Goal: Task Accomplishment & Management: Manage account settings

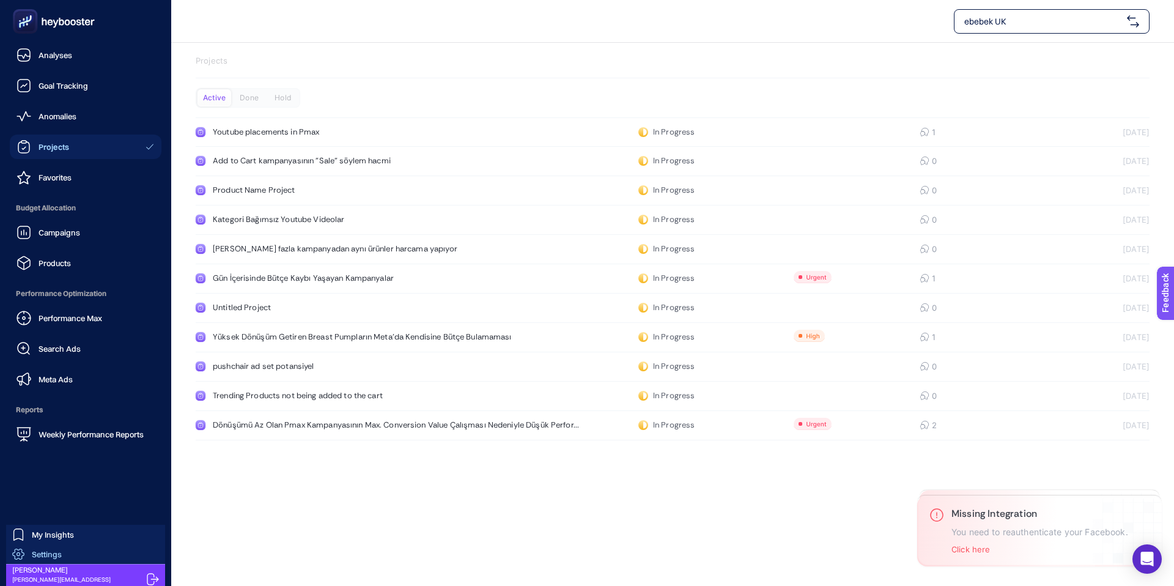
click at [33, 550] on span "Settings" at bounding box center [47, 554] width 30 height 10
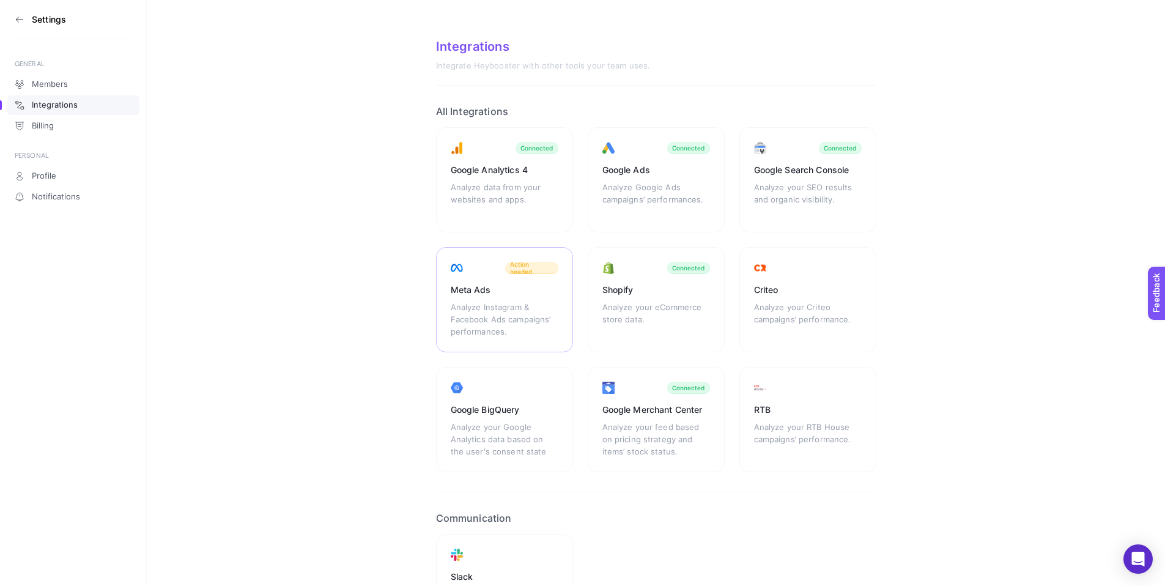
click at [488, 317] on div "Analyze Instagram & Facebook Ads campaigns’ performances." at bounding box center [505, 319] width 108 height 37
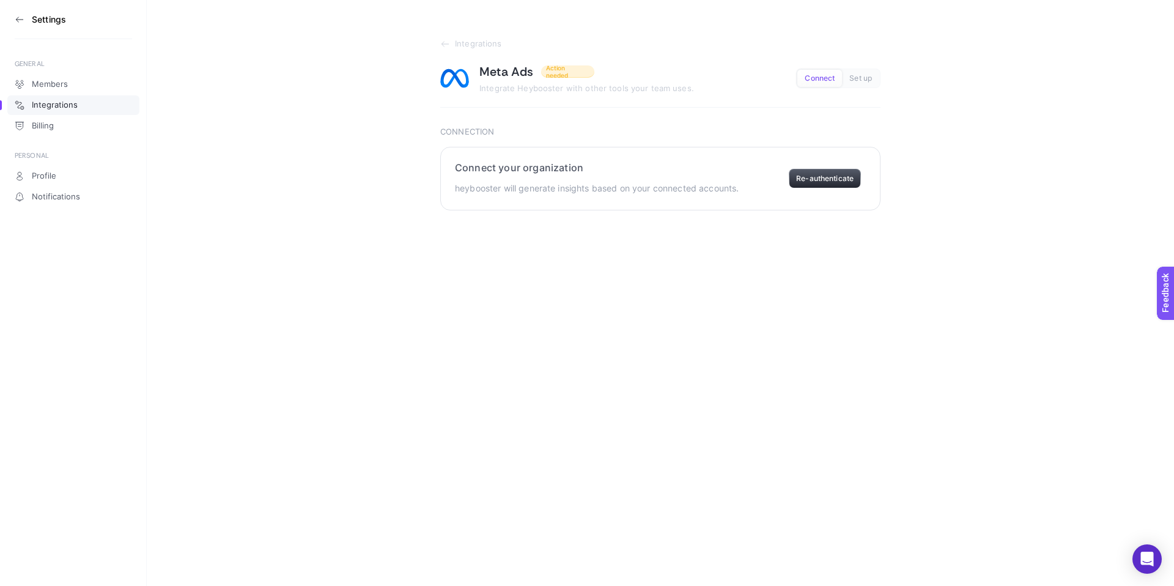
click at [826, 180] on button "Re-authenticate" at bounding box center [825, 179] width 72 height 20
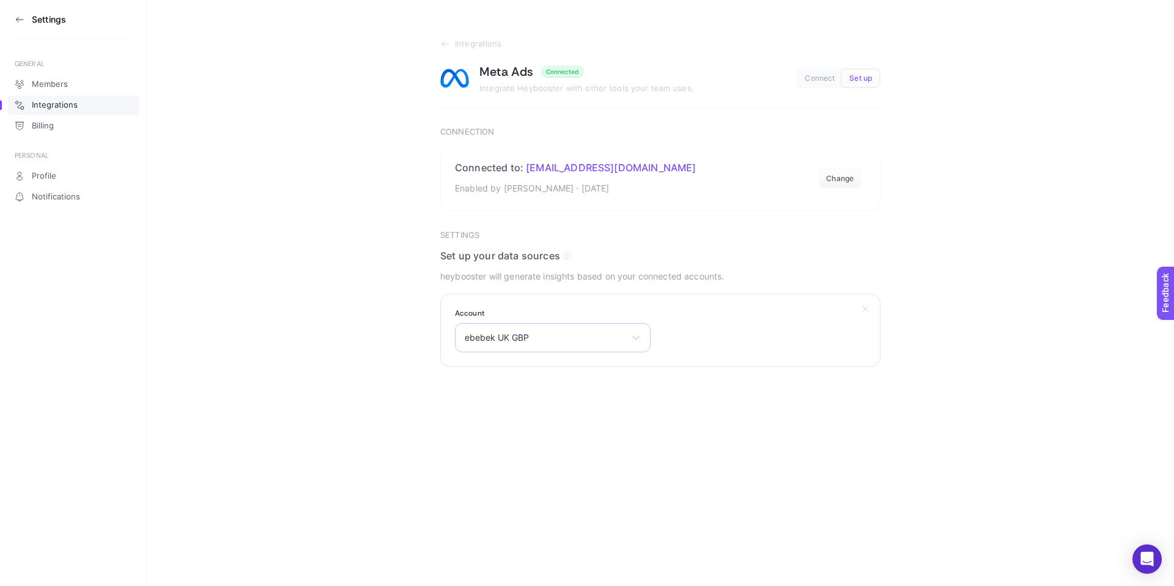
click at [629, 335] on div "ebebek UK GBP [PERSON_NAME] ebebek TL [DOMAIN_NAME] [PERSON_NAME] ebebek UK ebe…" at bounding box center [553, 337] width 196 height 29
click at [500, 337] on span "ebebek UK GBP" at bounding box center [545, 338] width 161 height 10
click at [955, 340] on section "Integrations Meta Ads Connected Integrate Heybooster with other tools your team…" at bounding box center [661, 183] width 1028 height 367
click at [451, 43] on link "Integrations" at bounding box center [660, 44] width 440 height 10
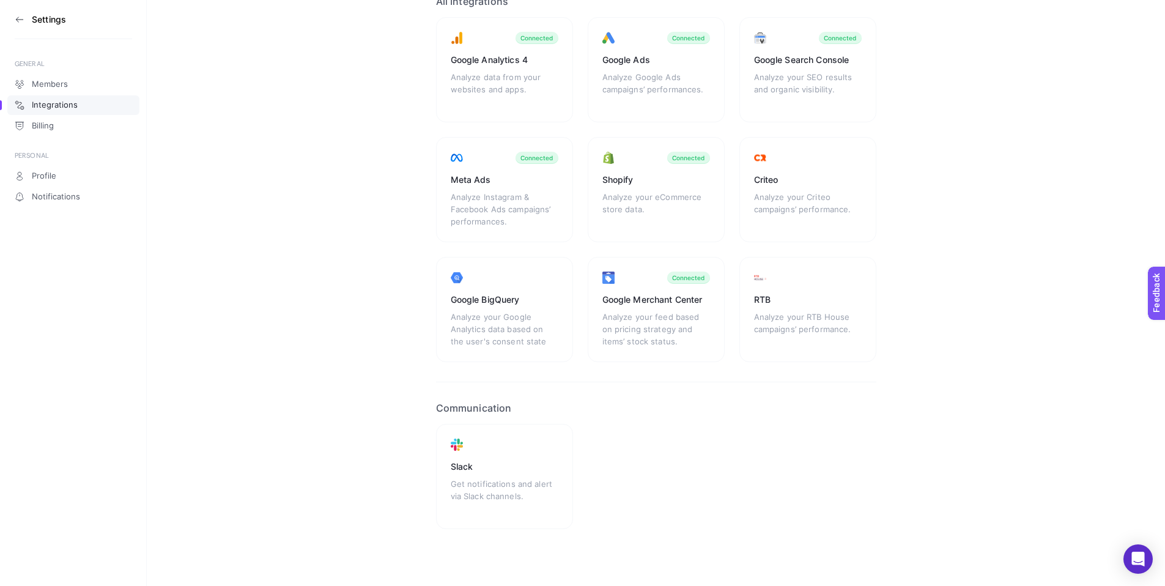
scroll to position [112, 0]
drag, startPoint x: 316, startPoint y: 274, endPoint x: 350, endPoint y: 261, distance: 37.4
click at [316, 275] on section "Integrations Integrate Heybooster with other tools your team uses. All Integrat…" at bounding box center [656, 237] width 1018 height 698
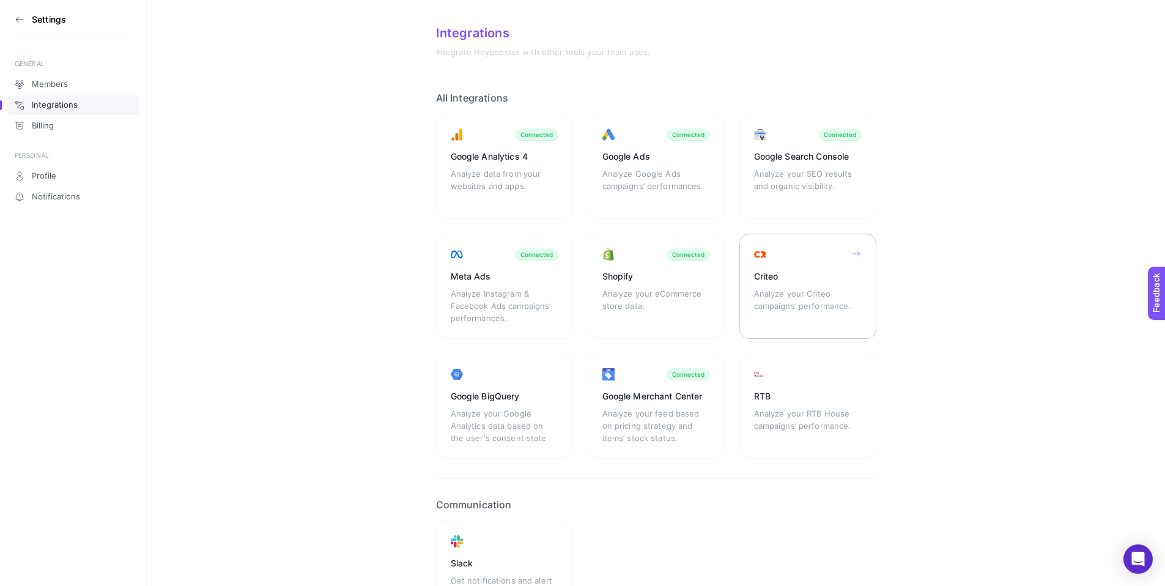
scroll to position [0, 0]
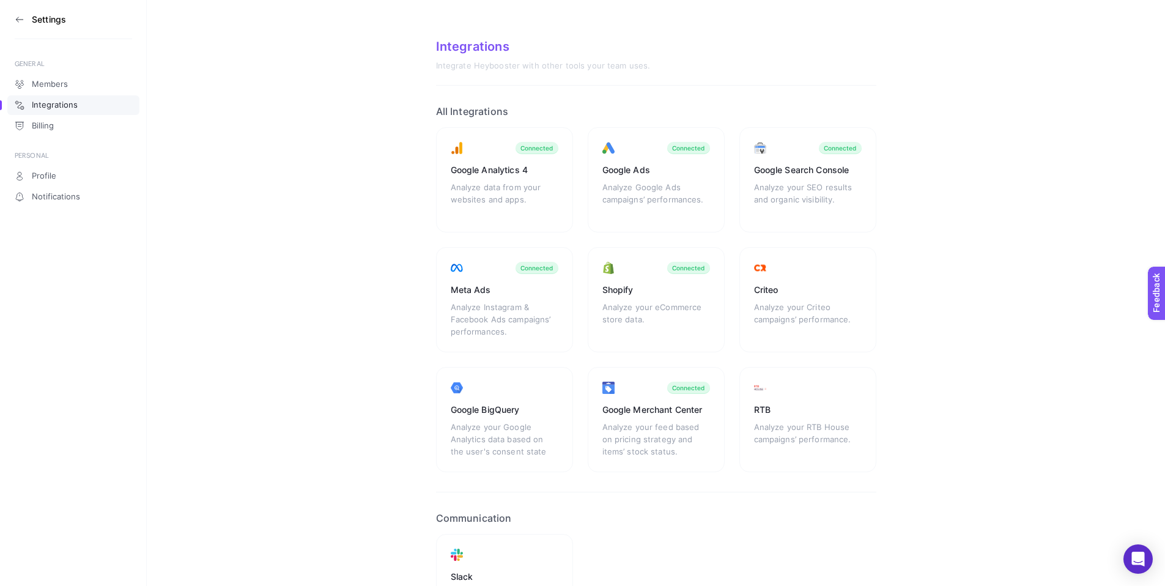
click at [35, 73] on div "Members Integrations Billing" at bounding box center [73, 104] width 132 height 62
click at [36, 87] on span "Members" at bounding box center [50, 85] width 36 height 10
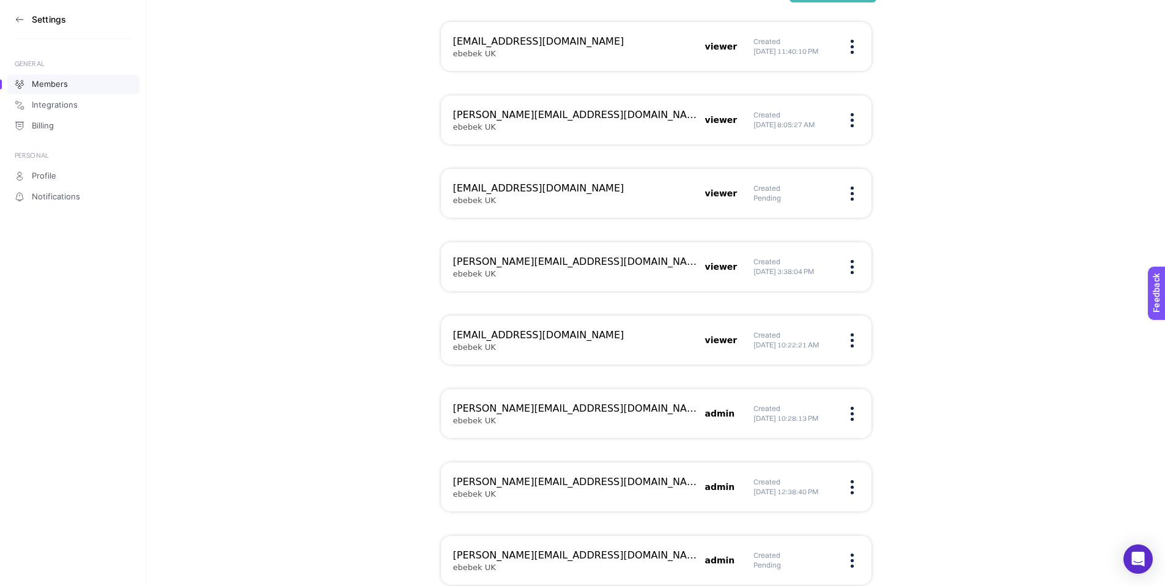
scroll to position [141, 0]
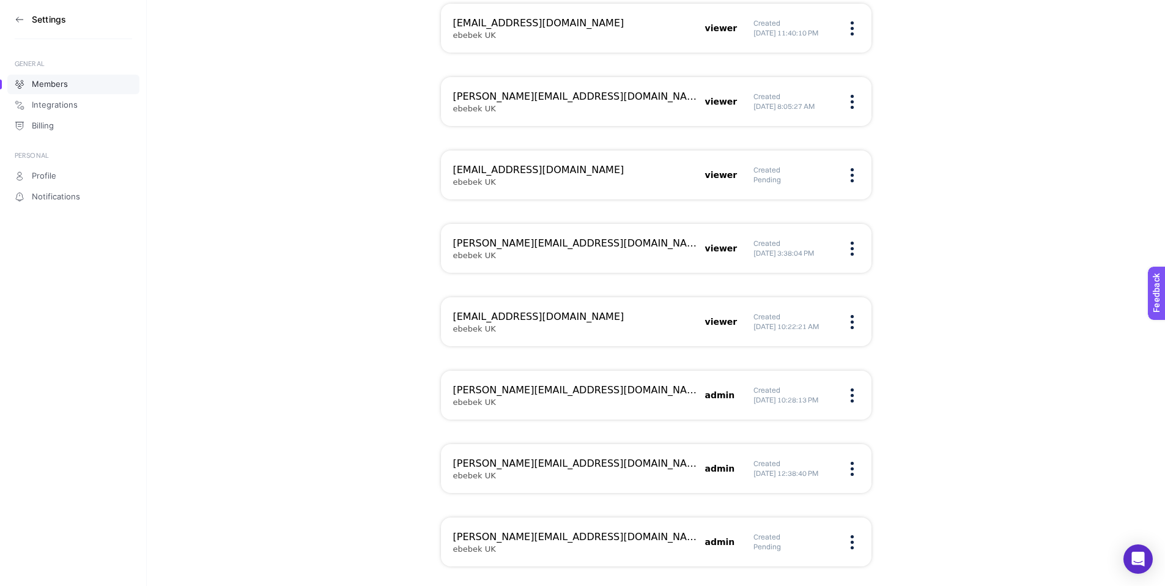
click at [857, 549] on div "Created Pending" at bounding box center [807, 542] width 106 height 20
click at [855, 546] on div "Created Pending" at bounding box center [807, 542] width 106 height 20
click at [853, 542] on img at bounding box center [852, 542] width 3 height 14
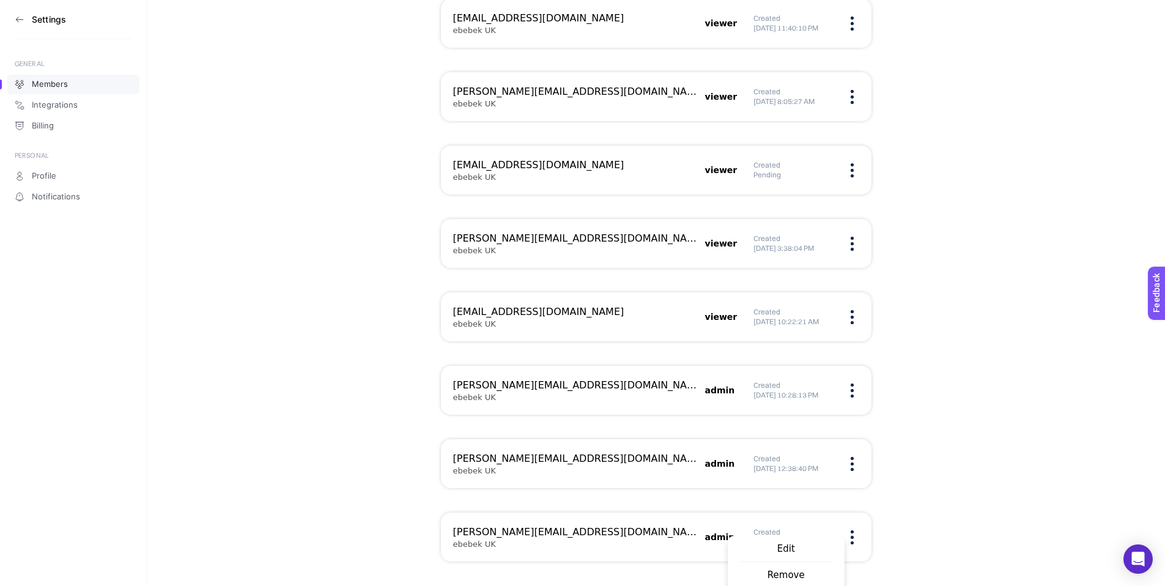
click at [779, 554] on span "Edit" at bounding box center [786, 549] width 92 height 27
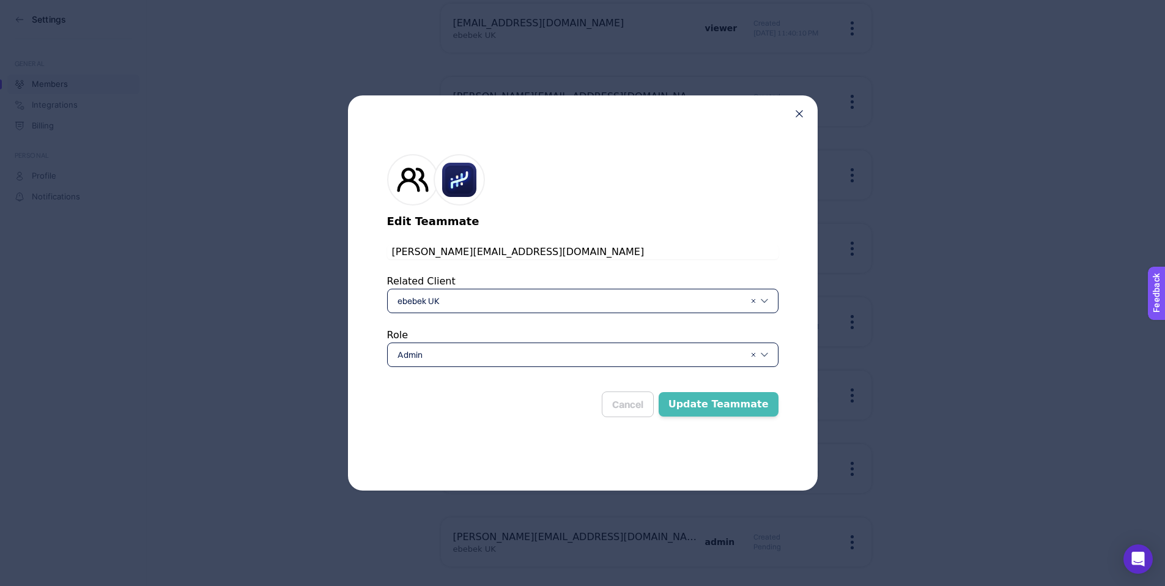
click at [451, 357] on span "Admin" at bounding box center [571, 355] width 347 height 12
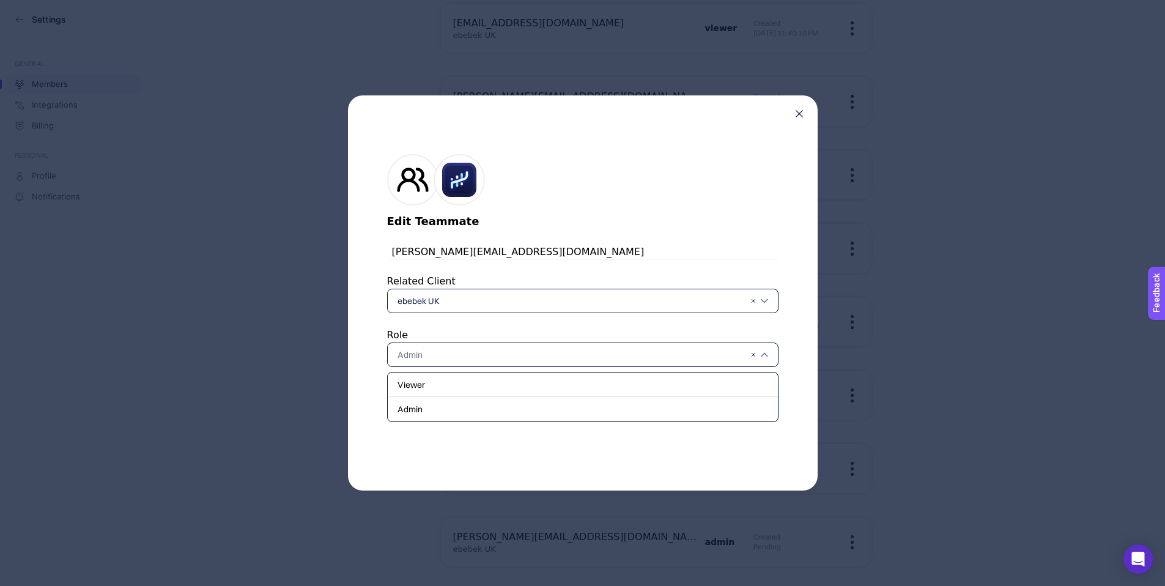
drag, startPoint x: 575, startPoint y: 226, endPoint x: 590, endPoint y: 218, distance: 17.0
click at [575, 226] on h2 "Edit Teammate" at bounding box center [582, 221] width 391 height 17
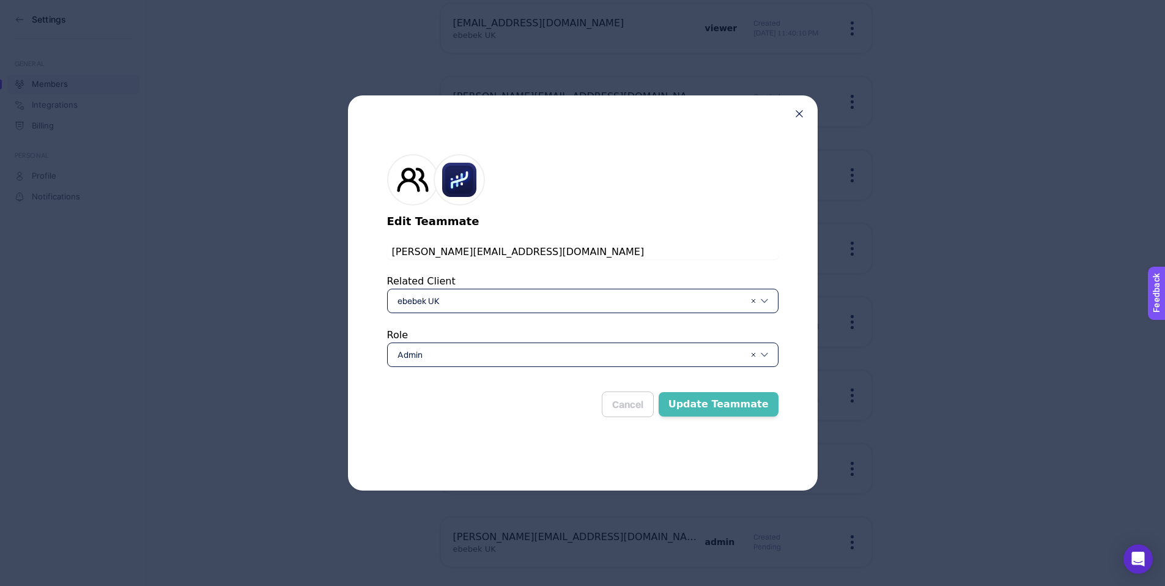
click at [802, 119] on div "Edit Teammate [PERSON_NAME][EMAIL_ADDRESS][DOMAIN_NAME] Related Client ebebek U…" at bounding box center [583, 292] width 470 height 395
click at [802, 114] on icon at bounding box center [799, 113] width 7 height 7
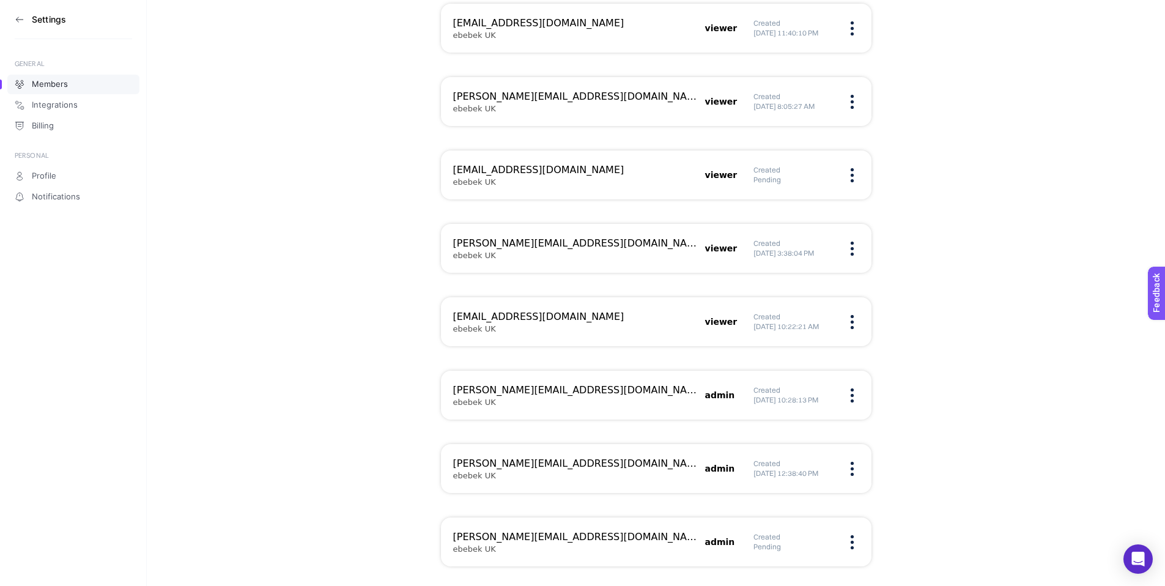
click at [771, 312] on h6 "Created" at bounding box center [794, 317] width 80 height 10
click at [807, 322] on h5 "[DATE] 10:22:21 AM" at bounding box center [794, 327] width 80 height 10
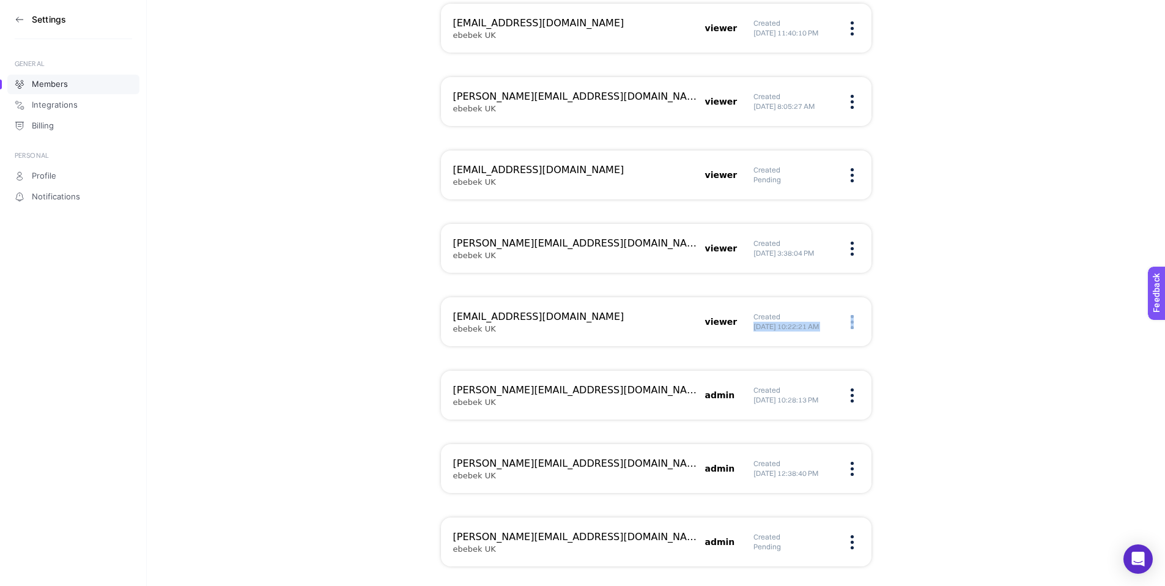
click at [807, 322] on h5 "[DATE] 10:22:21 AM" at bounding box center [794, 327] width 80 height 10
click at [770, 250] on h5 "[DATE] 3:38:04 PM" at bounding box center [794, 253] width 80 height 10
click at [763, 242] on h6 "Created" at bounding box center [794, 244] width 80 height 10
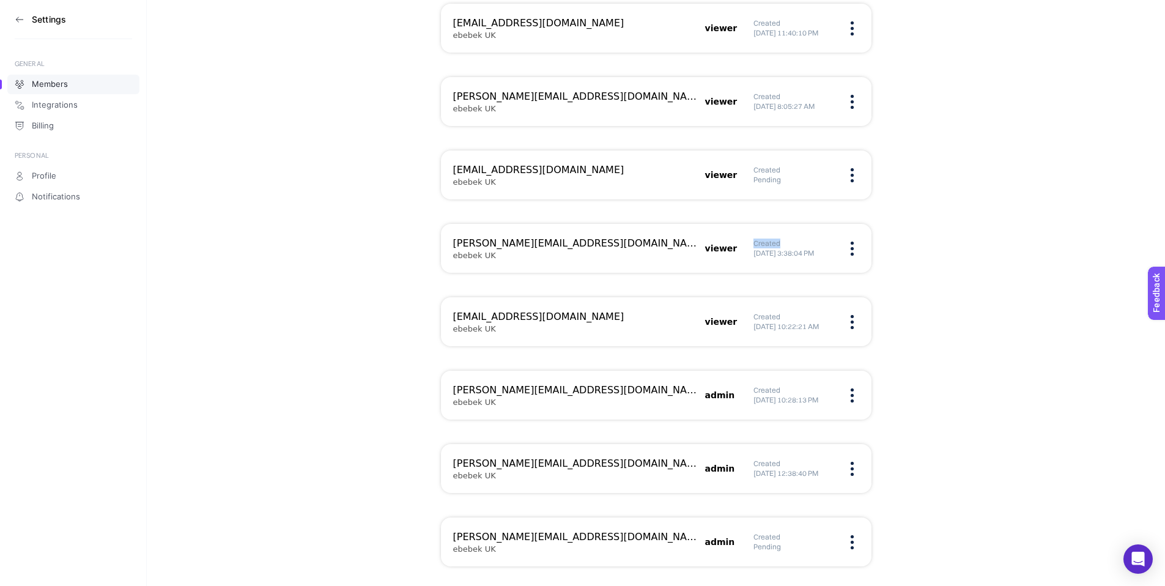
click at [763, 242] on h6 "Created" at bounding box center [794, 244] width 80 height 10
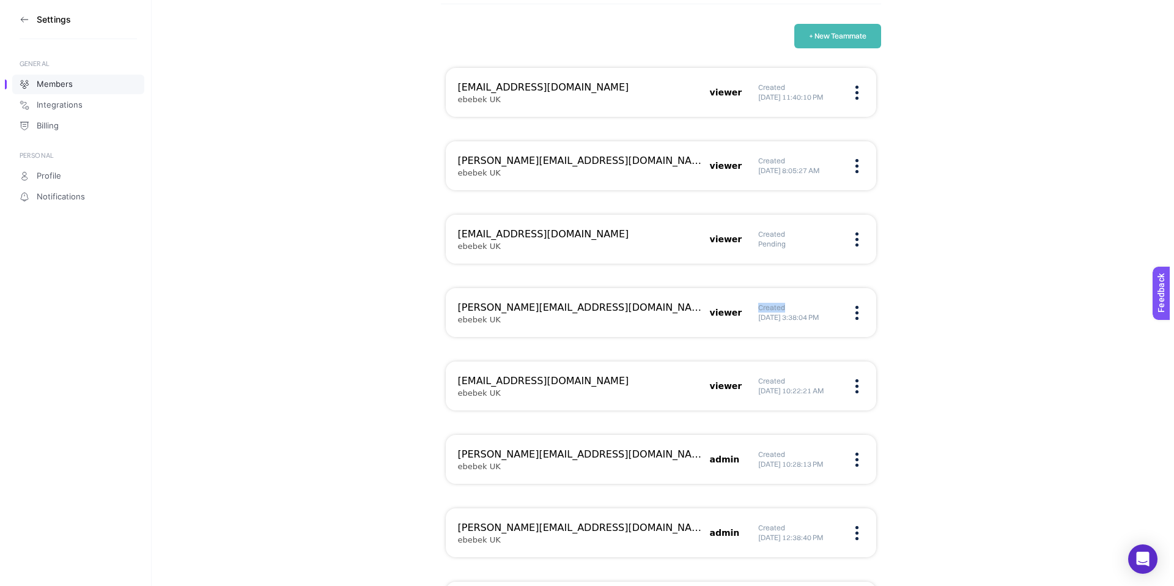
scroll to position [0, 0]
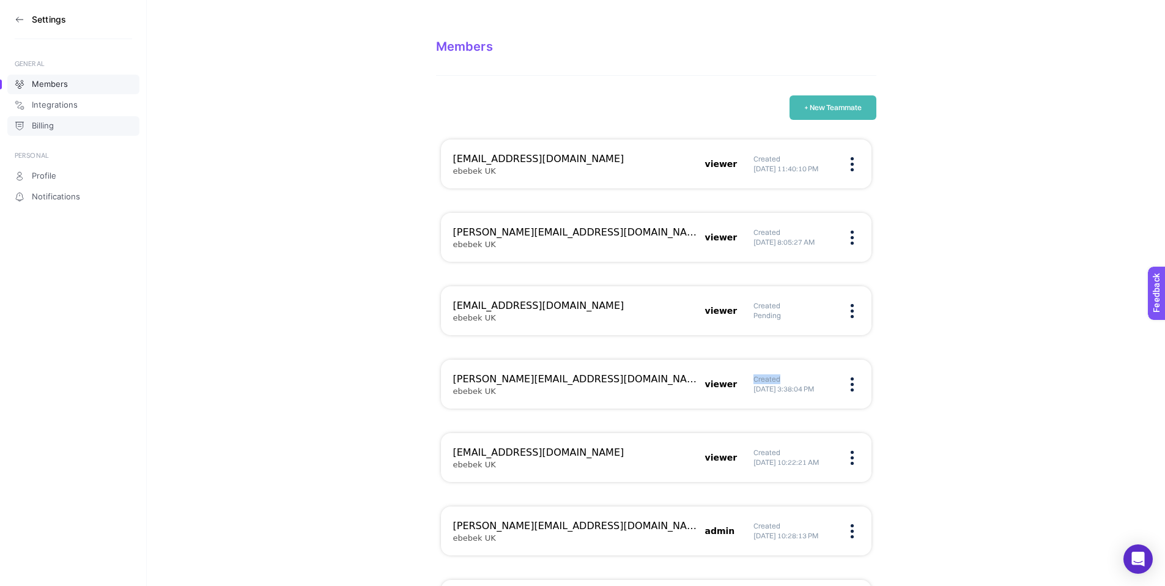
click at [37, 128] on span "Billing" at bounding box center [43, 126] width 22 height 10
